Goal: Task Accomplishment & Management: Complete application form

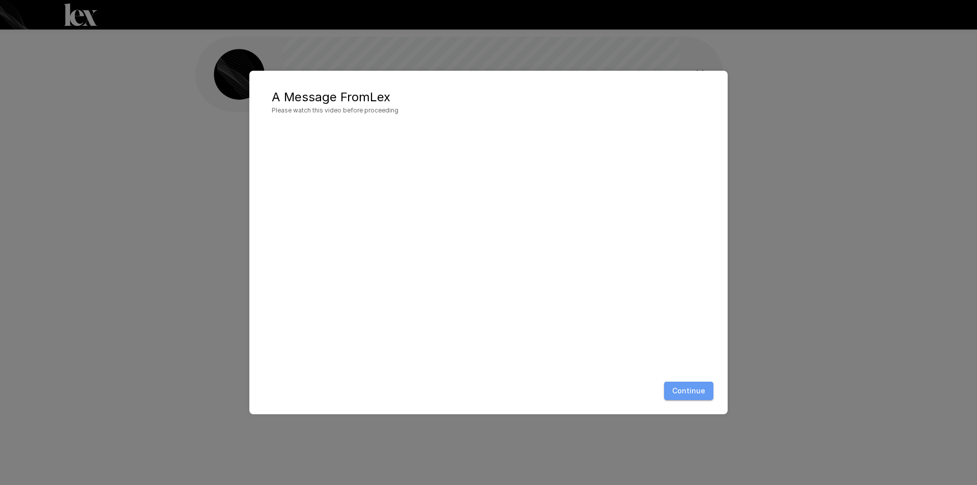
click at [690, 392] on button "Continue" at bounding box center [688, 391] width 49 height 19
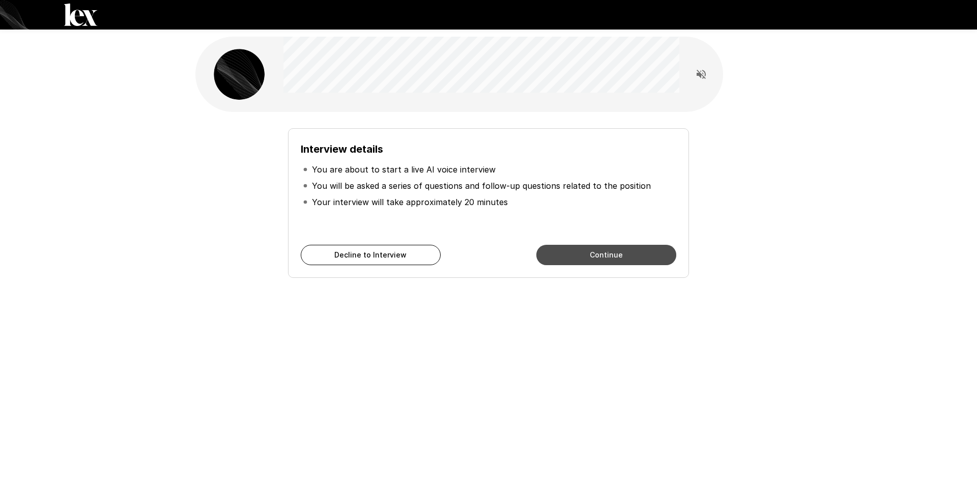
click at [609, 258] on button "Continue" at bounding box center [607, 255] width 140 height 20
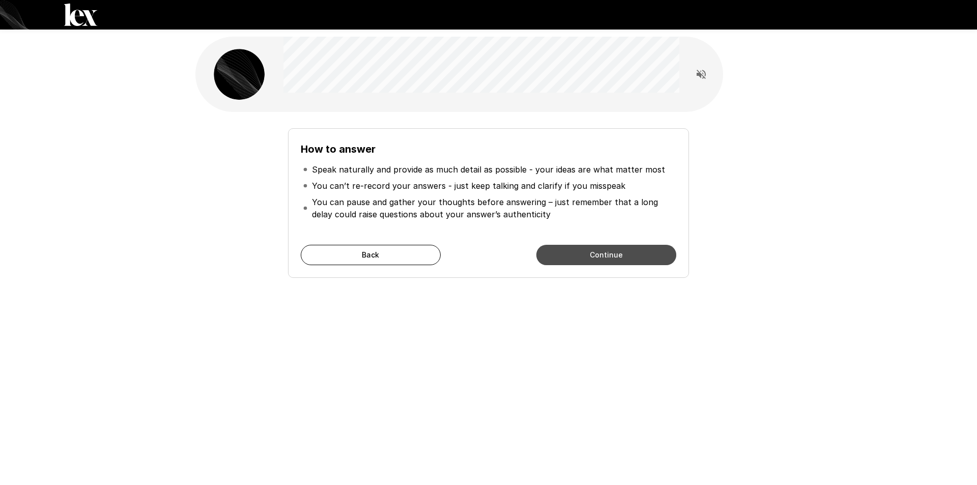
click at [612, 258] on button "Continue" at bounding box center [607, 255] width 140 height 20
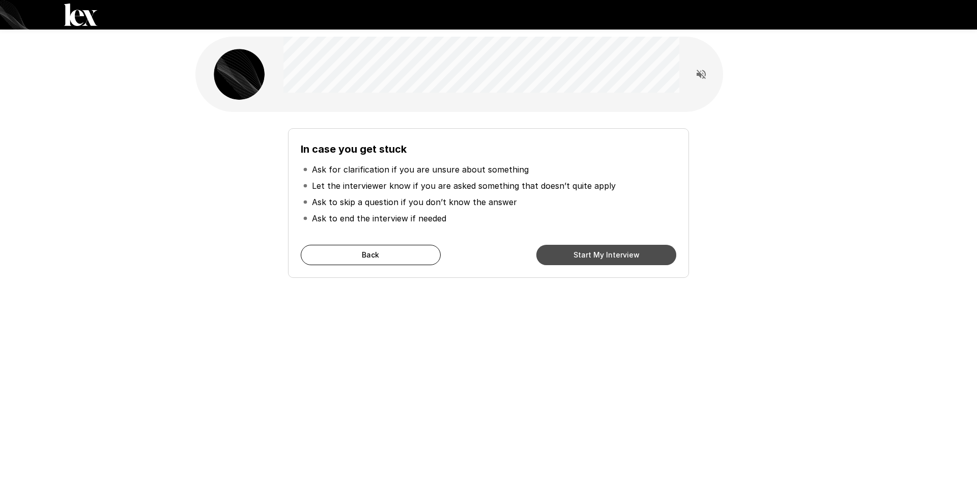
click at [590, 253] on button "Start My Interview" at bounding box center [607, 255] width 140 height 20
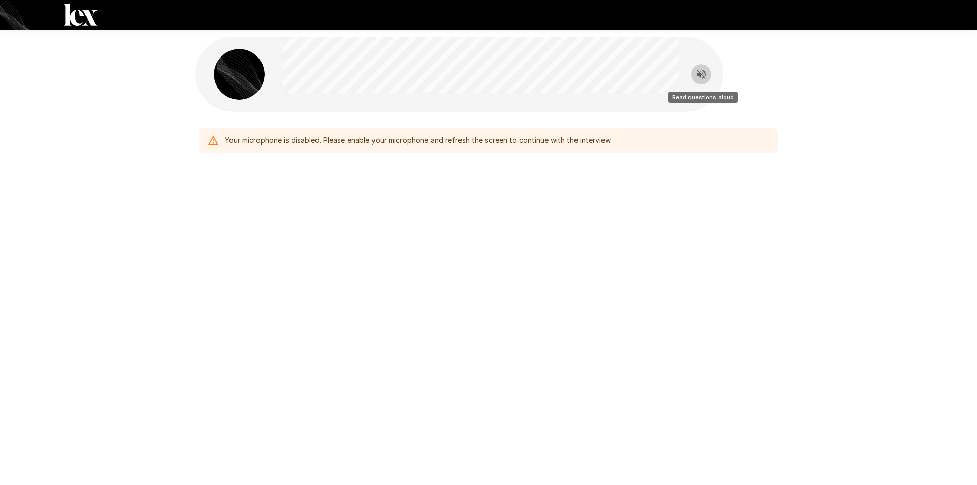
click at [701, 74] on icon "Read questions aloud" at bounding box center [701, 74] width 9 height 9
click at [466, 263] on div "Your microphone is disabled. Please enable your microphone and refresh the scre…" at bounding box center [488, 242] width 977 height 485
click at [700, 78] on icon "Stop reading questions aloud" at bounding box center [701, 74] width 12 height 12
click at [700, 78] on icon "Read questions aloud" at bounding box center [701, 74] width 12 height 12
click at [570, 139] on div "Your microphone is disabled. Please enable your microphone and refresh the scre…" at bounding box center [418, 140] width 387 height 18
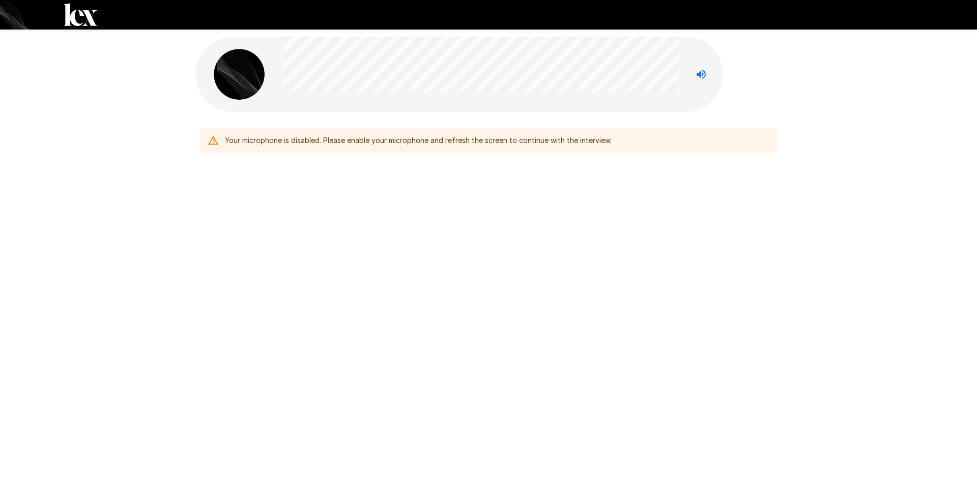
click at [413, 275] on div "Your microphone is disabled. Please enable your microphone and refresh the scre…" at bounding box center [488, 242] width 977 height 485
click at [313, 142] on div "Your microphone is disabled. Please enable your microphone and refresh the scre…" at bounding box center [418, 140] width 387 height 18
click at [242, 80] on img at bounding box center [239, 74] width 51 height 51
click at [242, 82] on img at bounding box center [239, 74] width 51 height 51
click at [698, 76] on icon "Stop reading questions aloud" at bounding box center [701, 74] width 9 height 9
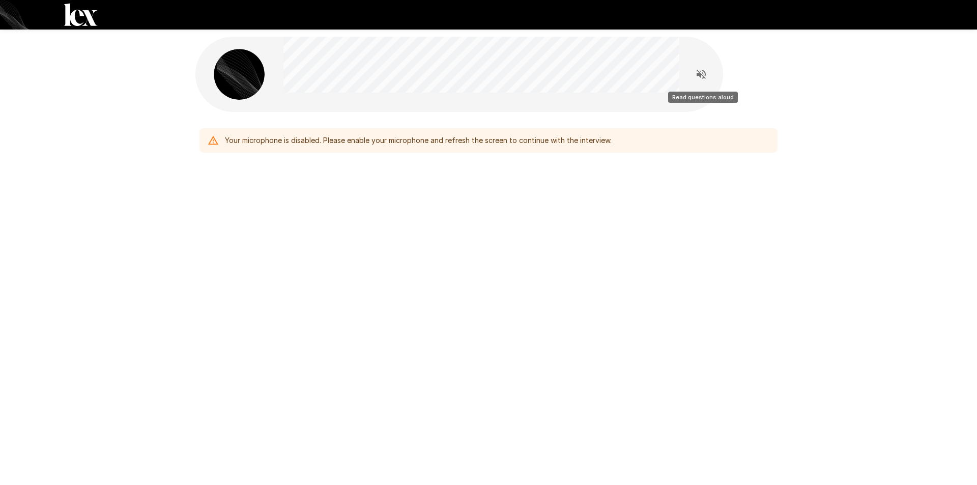
click at [701, 77] on icon "Read questions aloud" at bounding box center [701, 74] width 9 height 9
click at [701, 77] on span at bounding box center [701, 74] width 29 height 29
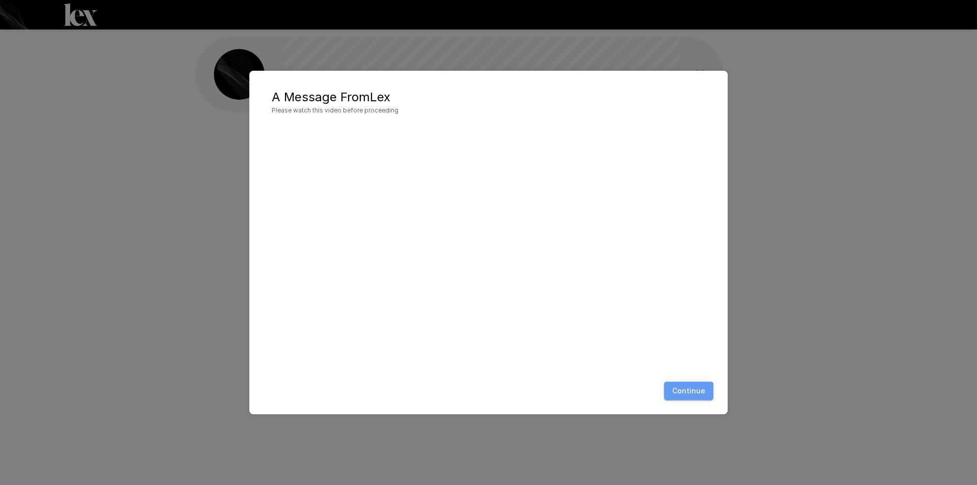
click at [687, 394] on button "Continue" at bounding box center [688, 391] width 49 height 19
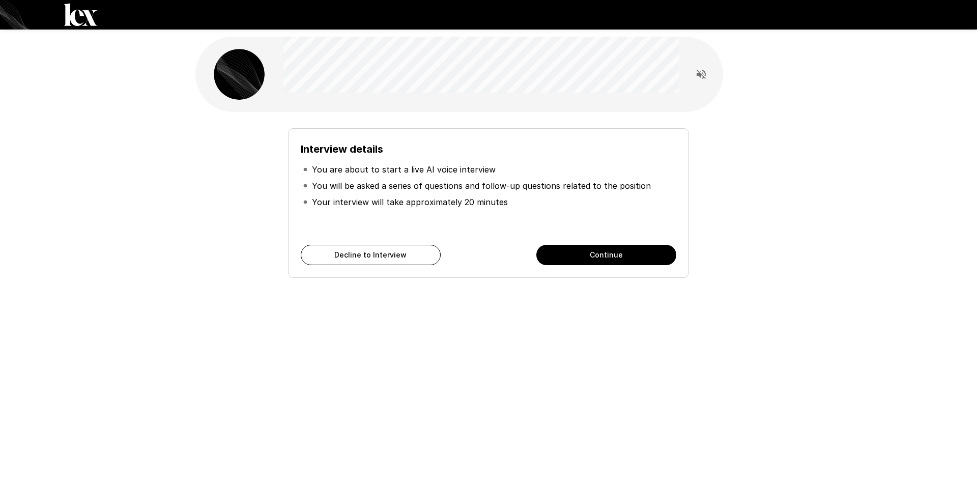
click at [587, 258] on button "Continue" at bounding box center [607, 255] width 140 height 20
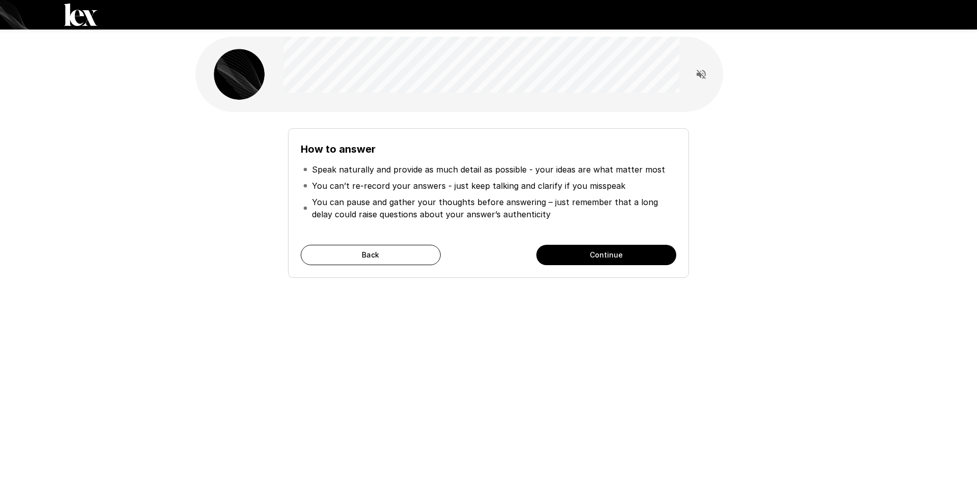
click at [602, 257] on button "Continue" at bounding box center [607, 255] width 140 height 20
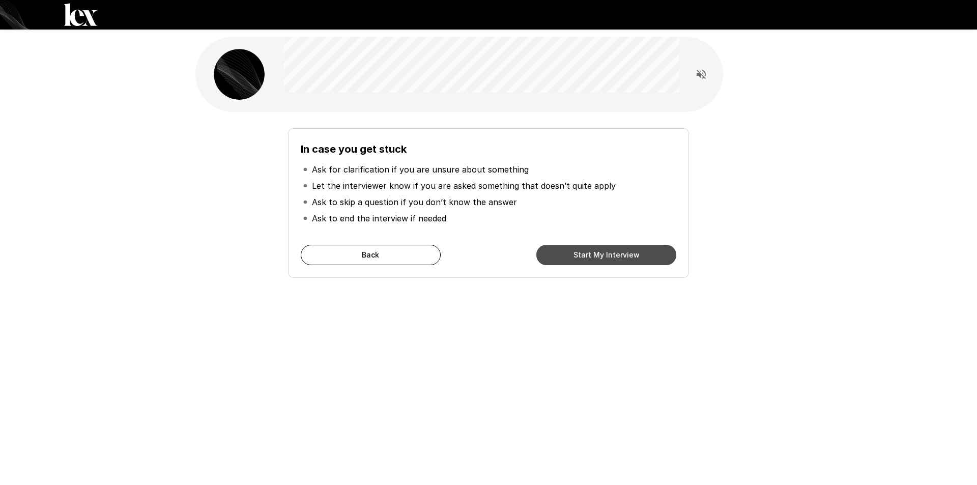
click at [606, 258] on button "Start My Interview" at bounding box center [607, 255] width 140 height 20
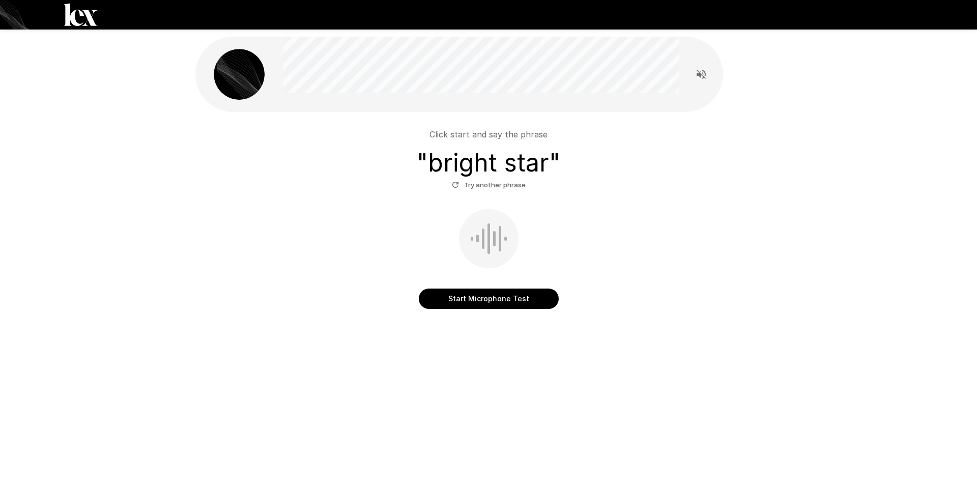
click at [511, 300] on button "Start Microphone Test" at bounding box center [489, 299] width 140 height 20
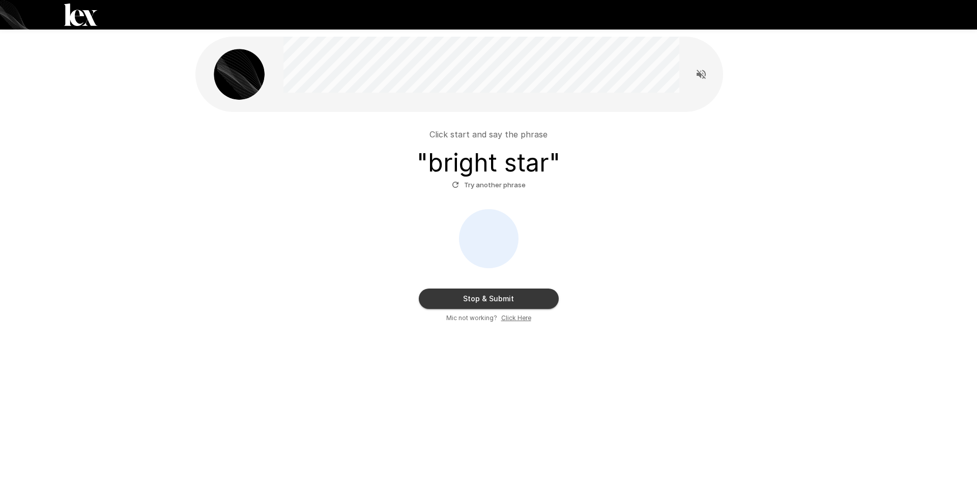
click at [495, 309] on div "Stop & Submit Mic not working? Click Here" at bounding box center [489, 266] width 578 height 114
click at [496, 299] on button "Stop & Submit" at bounding box center [489, 299] width 140 height 20
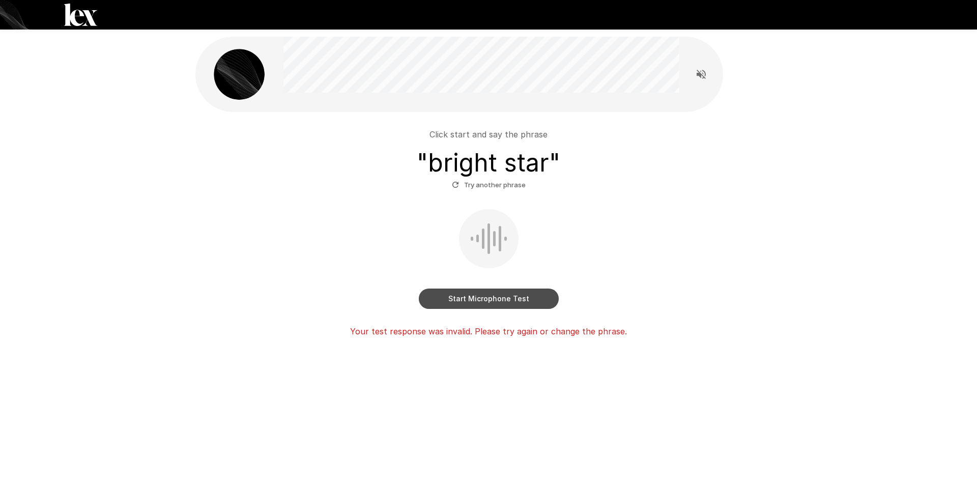
click at [504, 297] on button "Start Microphone Test" at bounding box center [489, 299] width 140 height 20
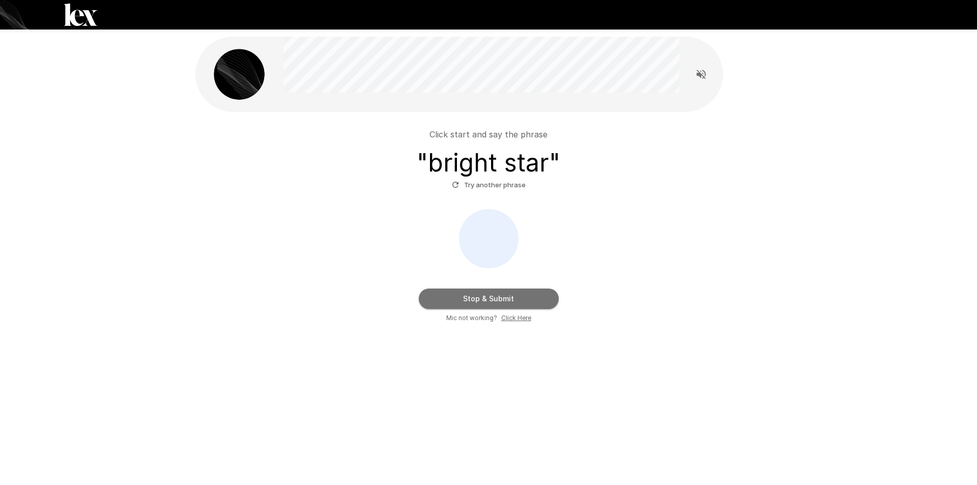
click at [505, 298] on button "Stop & Submit" at bounding box center [489, 299] width 140 height 20
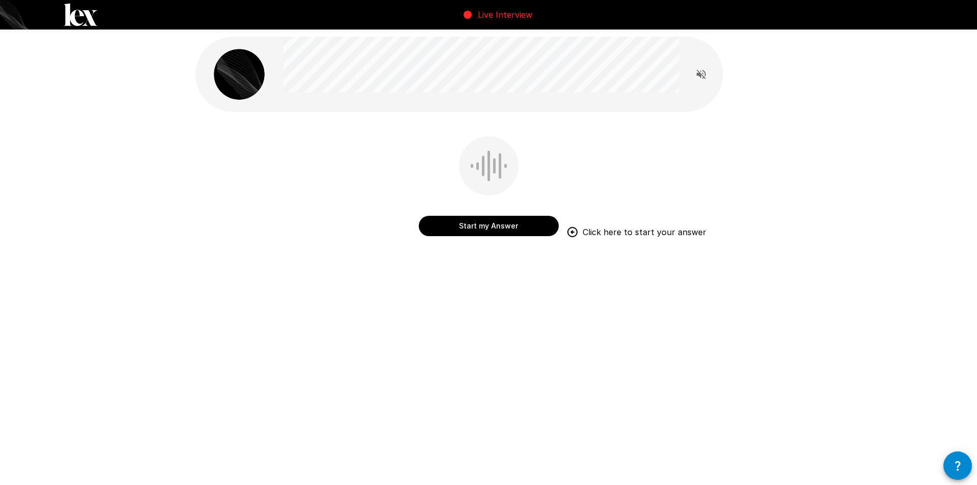
click at [501, 228] on button "Start my Answer" at bounding box center [489, 226] width 140 height 20
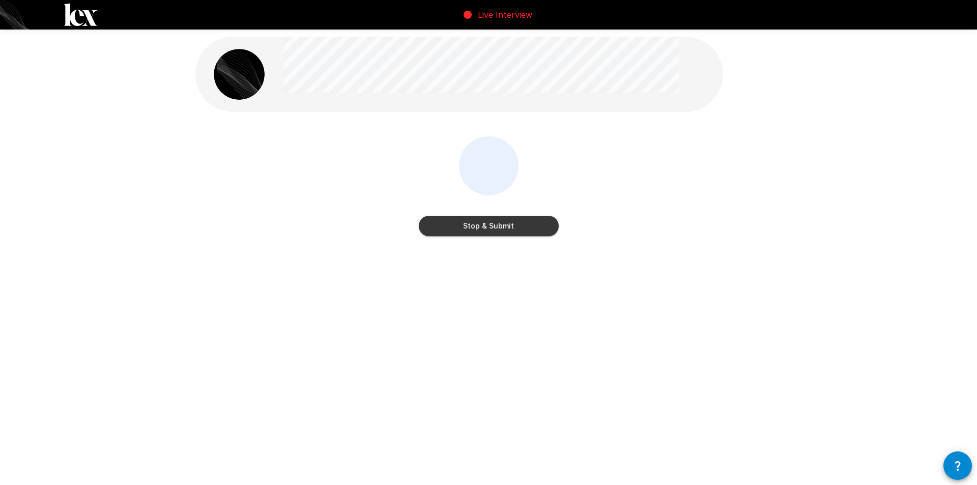
click at [501, 224] on button "Stop & Submit" at bounding box center [489, 226] width 140 height 20
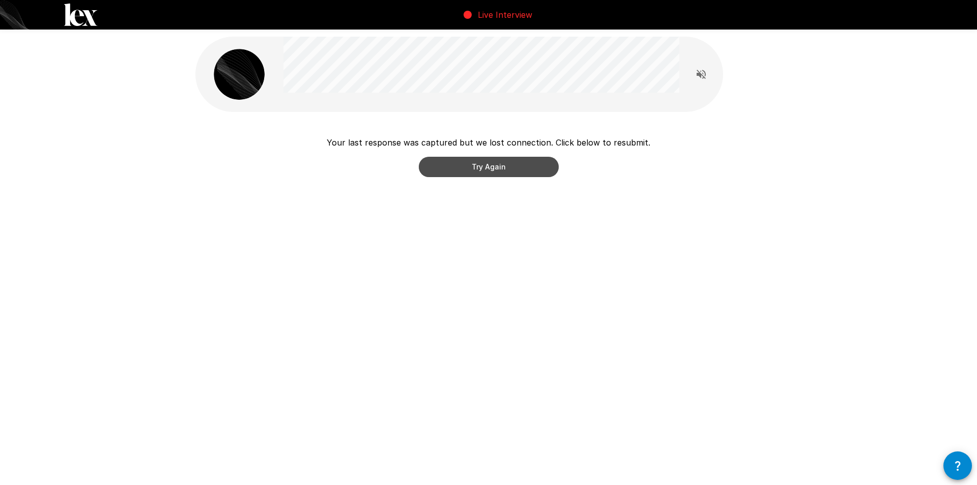
click at [480, 171] on button "Try Again" at bounding box center [489, 167] width 140 height 20
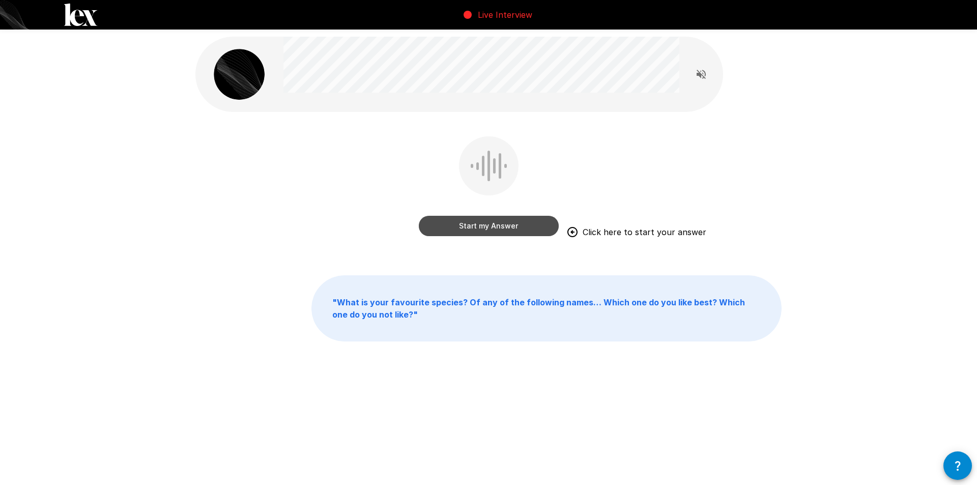
click at [491, 224] on button "Start my Answer" at bounding box center [489, 226] width 140 height 20
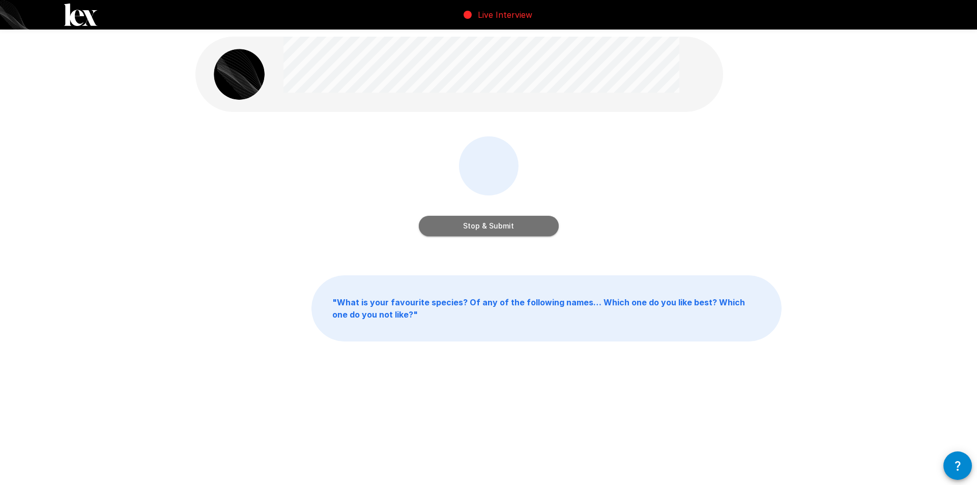
click at [488, 224] on button "Stop & Submit" at bounding box center [489, 226] width 140 height 20
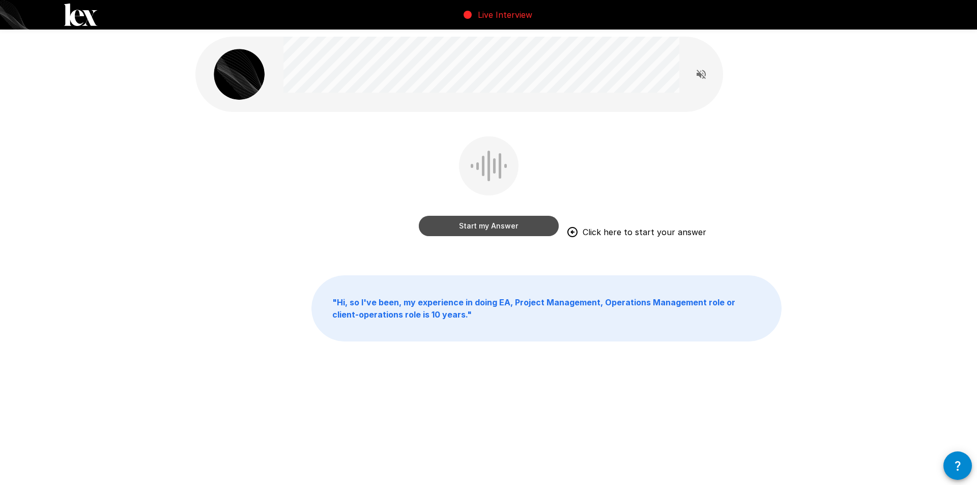
click at [499, 228] on button "Start my Answer" at bounding box center [489, 226] width 140 height 20
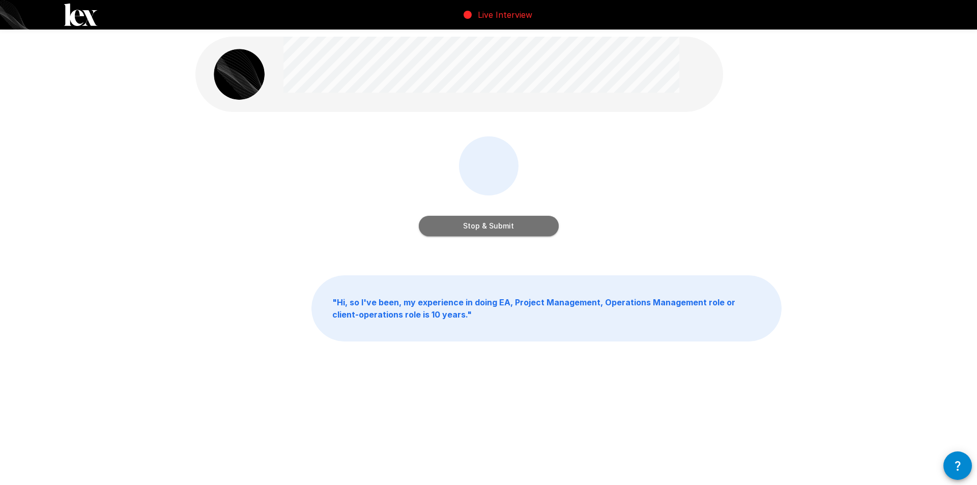
click at [499, 228] on button "Stop & Submit" at bounding box center [489, 226] width 140 height 20
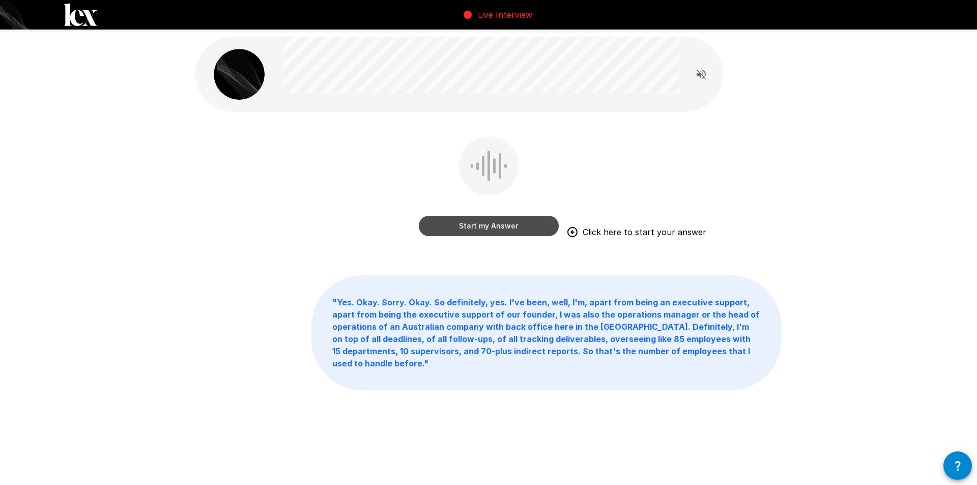
click at [489, 225] on button "Start my Answer" at bounding box center [489, 226] width 140 height 20
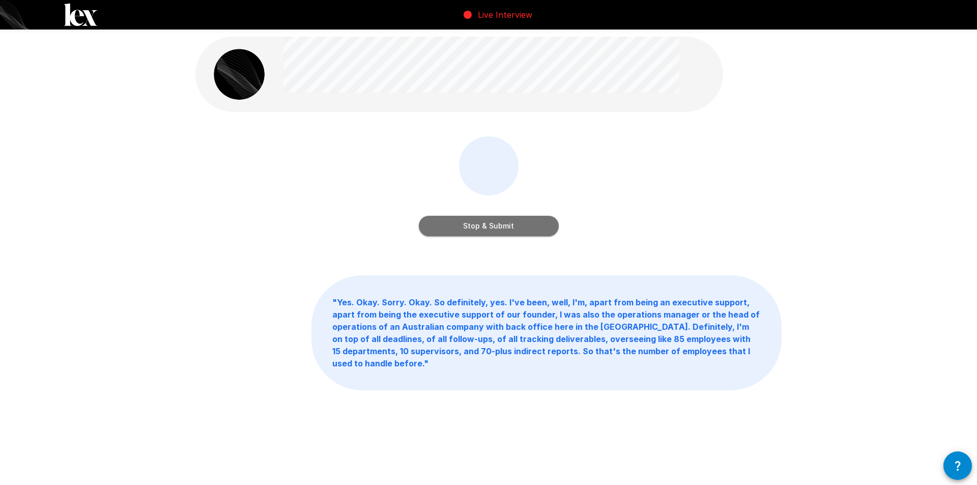
click at [489, 224] on button "Stop & Submit" at bounding box center [489, 226] width 140 height 20
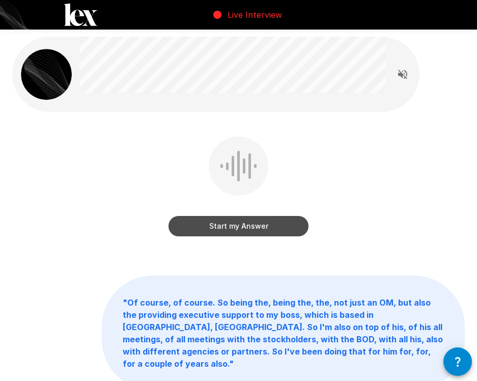
click at [245, 224] on button "Start my Answer" at bounding box center [238, 226] width 140 height 20
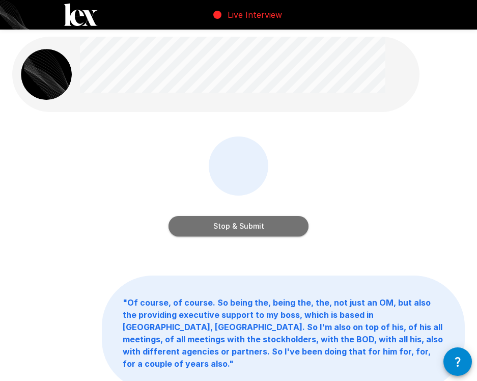
click at [251, 230] on button "Stop & Submit" at bounding box center [238, 226] width 140 height 20
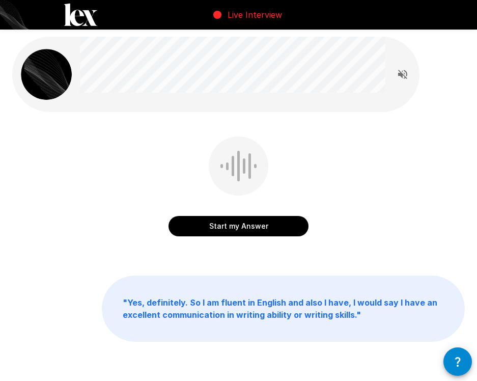
click at [240, 223] on button "Start my Answer" at bounding box center [238, 226] width 140 height 20
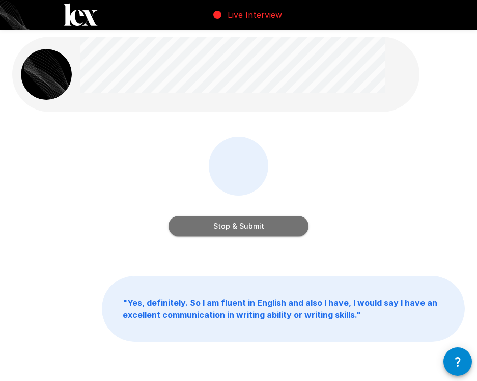
click at [244, 229] on button "Stop & Submit" at bounding box center [238, 226] width 140 height 20
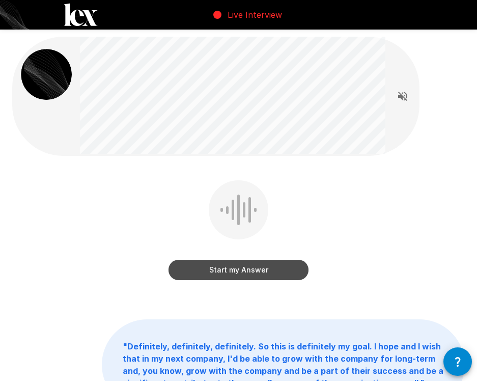
click at [224, 271] on button "Start my Answer" at bounding box center [238, 270] width 140 height 20
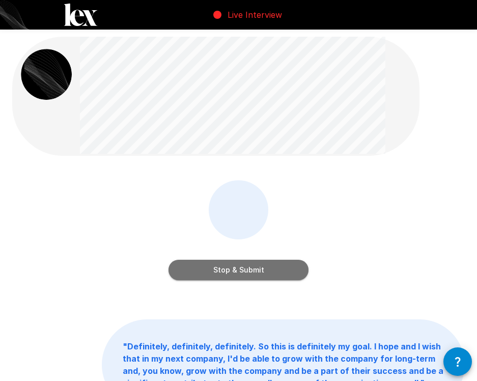
click at [245, 275] on button "Stop & Submit" at bounding box center [238, 270] width 140 height 20
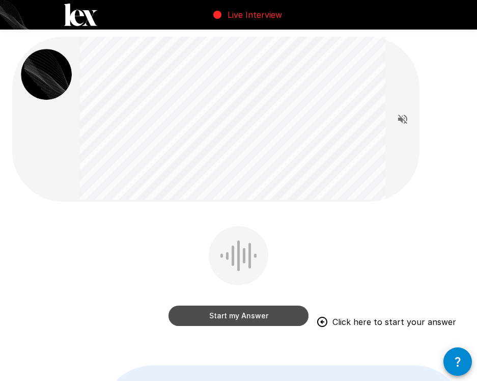
click at [239, 316] on button "Start my Answer" at bounding box center [238, 315] width 140 height 20
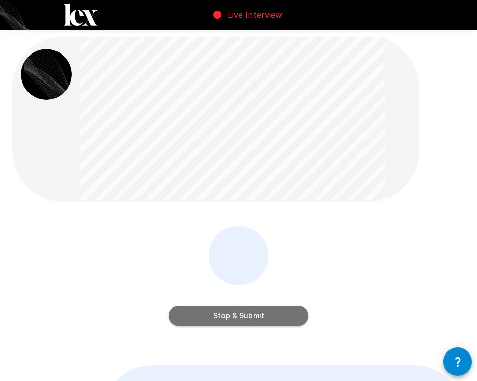
click at [261, 319] on button "Stop & Submit" at bounding box center [238, 315] width 140 height 20
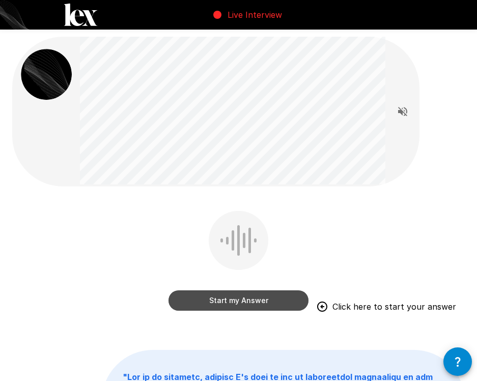
click at [245, 299] on button "Start my Answer" at bounding box center [238, 300] width 140 height 20
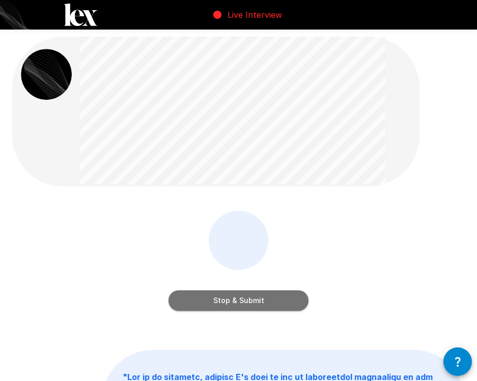
click at [246, 304] on button "Stop & Submit" at bounding box center [238, 300] width 140 height 20
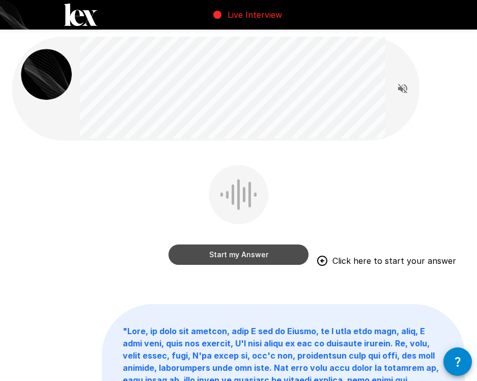
click at [241, 259] on button "Start my Answer" at bounding box center [238, 254] width 140 height 20
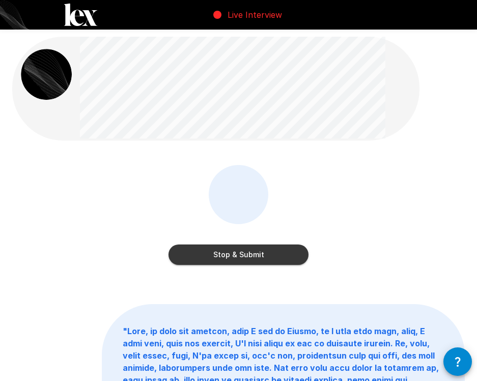
click at [229, 258] on button "Stop & Submit" at bounding box center [238, 254] width 140 height 20
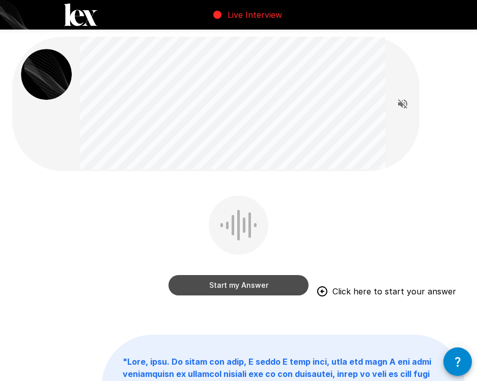
click at [241, 286] on button "Start my Answer" at bounding box center [238, 285] width 140 height 20
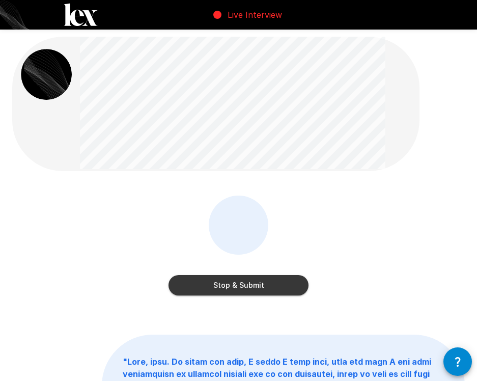
click at [241, 285] on button "Stop & Submit" at bounding box center [238, 285] width 140 height 20
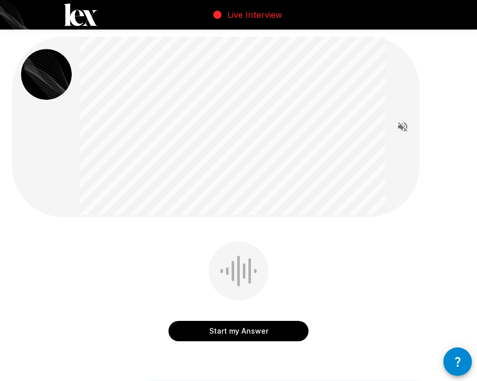
click at [232, 336] on button "Start my Answer" at bounding box center [238, 331] width 140 height 20
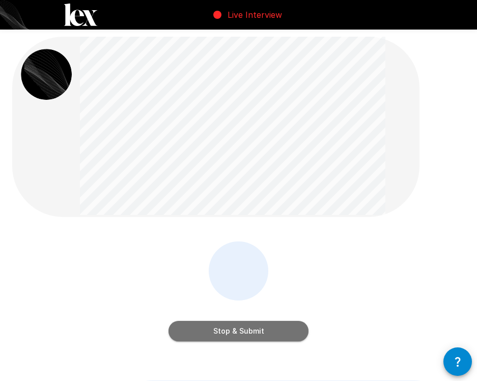
click at [248, 335] on button "Stop & Submit" at bounding box center [238, 331] width 140 height 20
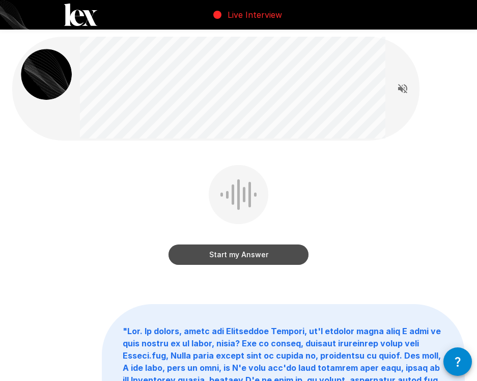
click at [240, 252] on button "Start my Answer" at bounding box center [238, 254] width 140 height 20
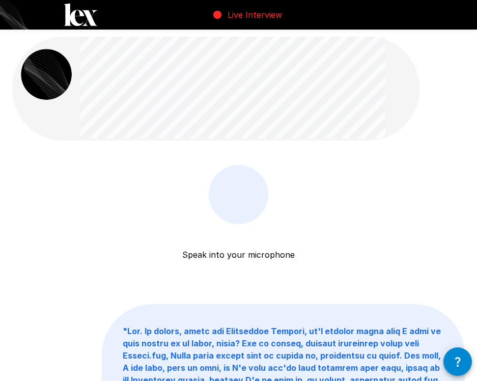
click at [282, 195] on div "Speak into your microphone Stop & Submit" at bounding box center [238, 235] width 140 height 140
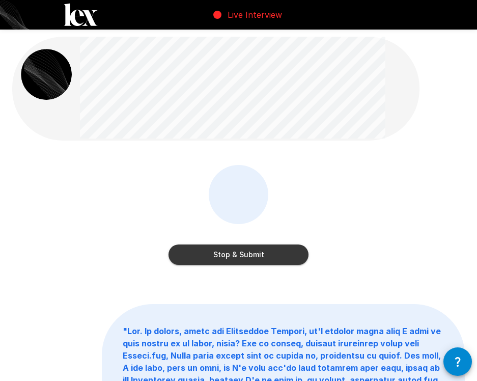
click at [235, 251] on button "Stop & Submit" at bounding box center [238, 254] width 140 height 20
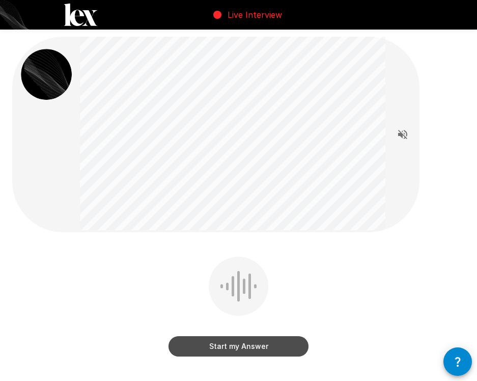
click at [252, 350] on button "Start my Answer" at bounding box center [238, 346] width 140 height 20
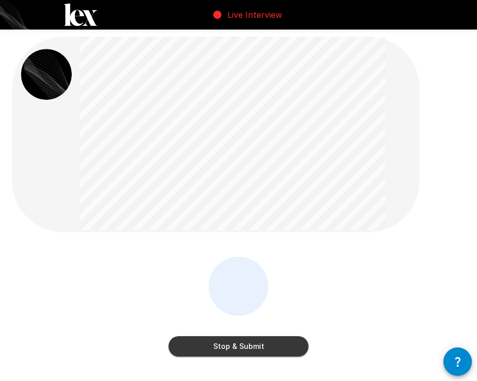
click at [241, 349] on button "Stop & Submit" at bounding box center [238, 346] width 140 height 20
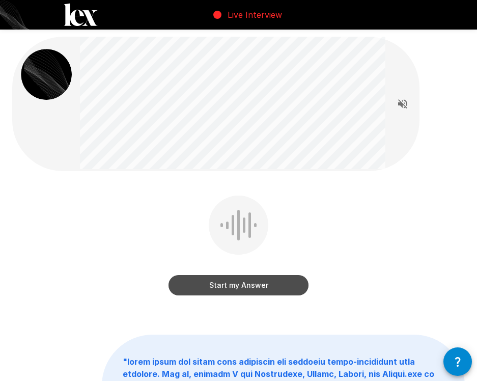
click at [253, 287] on button "Start my Answer" at bounding box center [238, 285] width 140 height 20
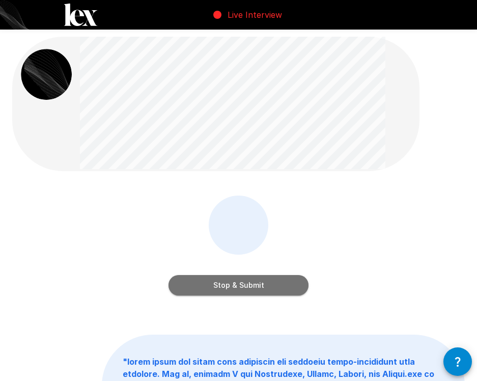
click at [264, 286] on button "Stop & Submit" at bounding box center [238, 285] width 140 height 20
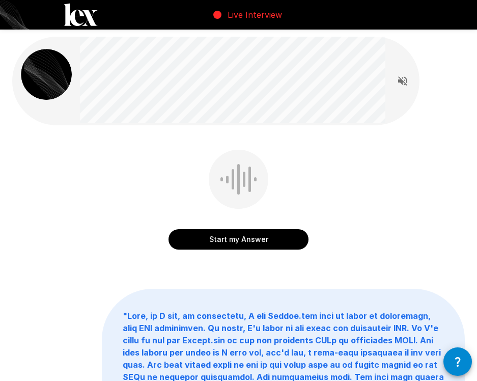
click at [240, 241] on button "Start my Answer" at bounding box center [238, 239] width 140 height 20
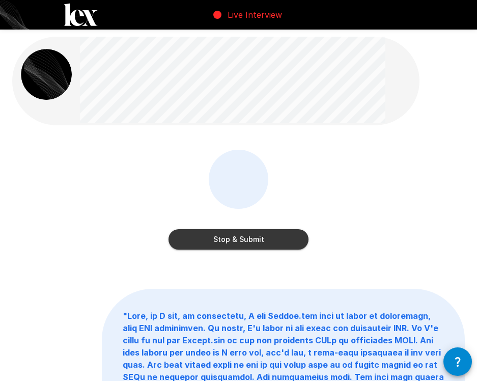
click at [228, 237] on button "Stop & Submit" at bounding box center [238, 239] width 140 height 20
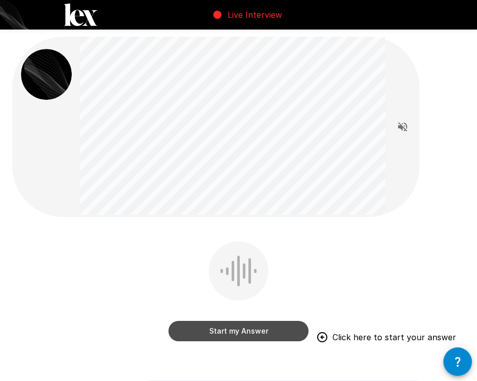
click at [220, 334] on button "Start my Answer" at bounding box center [238, 331] width 140 height 20
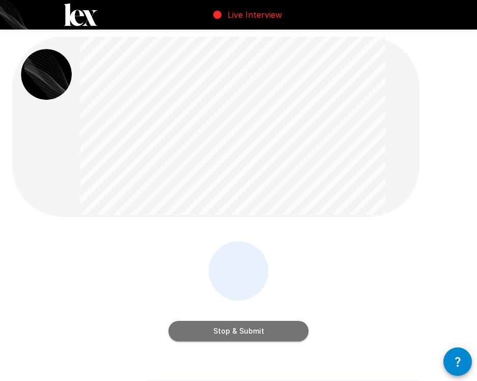
click at [241, 333] on button "Stop & Submit" at bounding box center [238, 331] width 140 height 20
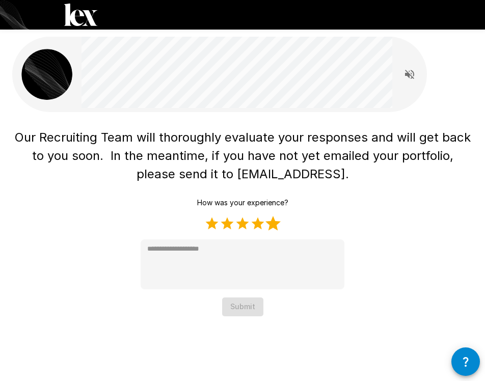
click at [274, 226] on label "5 Stars" at bounding box center [272, 223] width 15 height 15
type textarea "*"
click at [240, 308] on button "Submit" at bounding box center [242, 306] width 41 height 19
